Goal: Find contact information: Find contact information

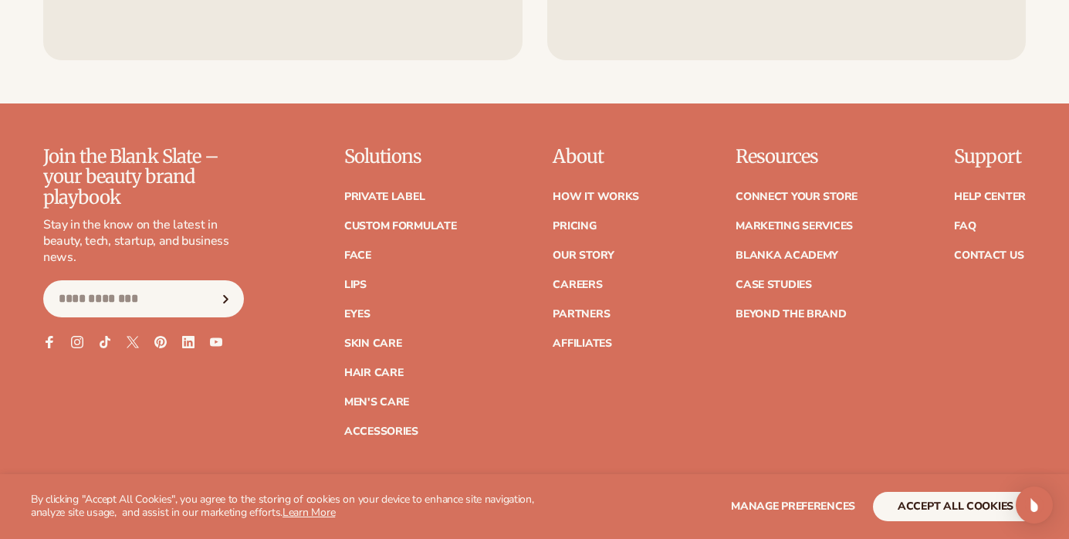
scroll to position [6054, 0]
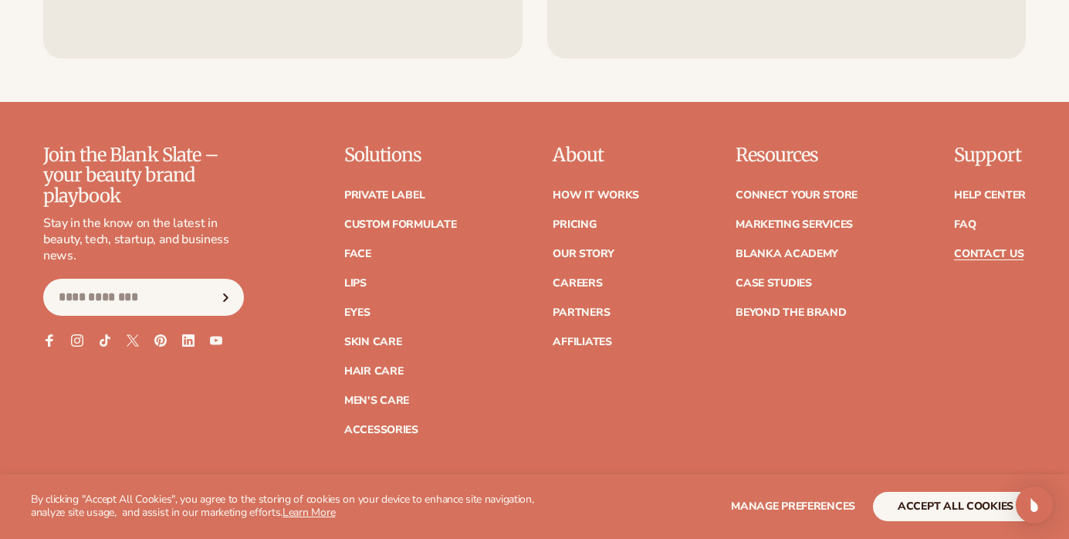
click at [977, 248] on link "Contact Us" at bounding box center [988, 253] width 69 height 11
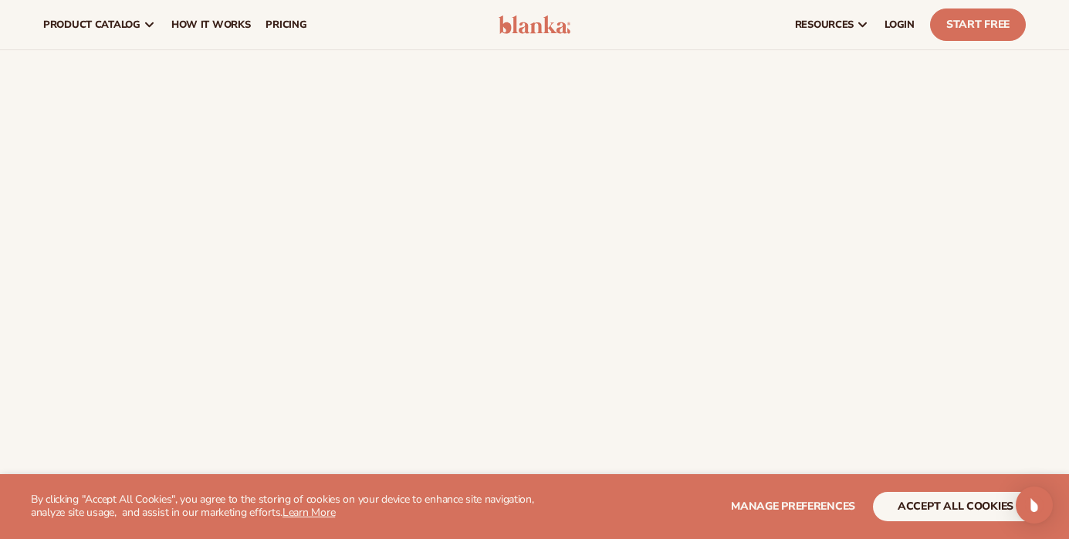
scroll to position [210, 0]
click at [892, 29] on span "LOGIN" at bounding box center [899, 25] width 30 height 12
